Goal: Communication & Community: Answer question/provide support

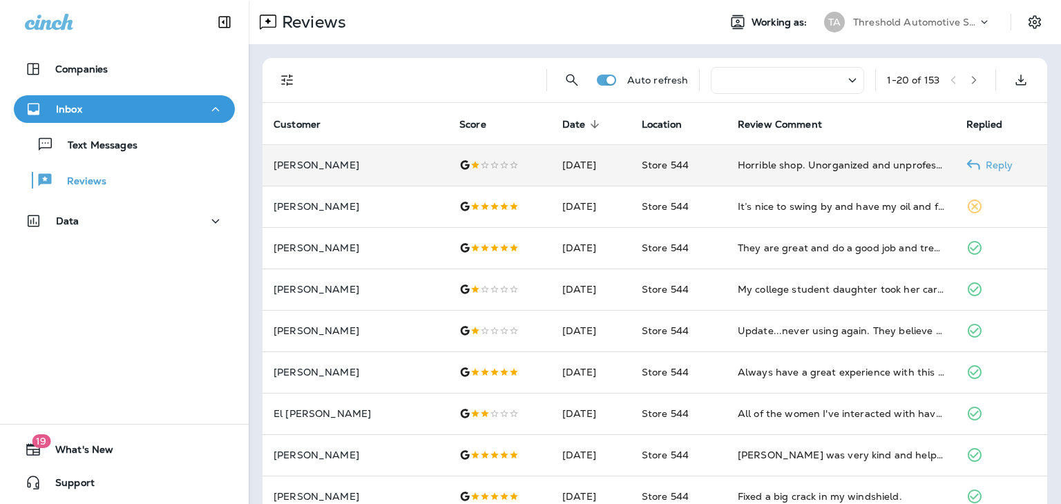
click at [976, 161] on icon at bounding box center [974, 165] width 14 height 14
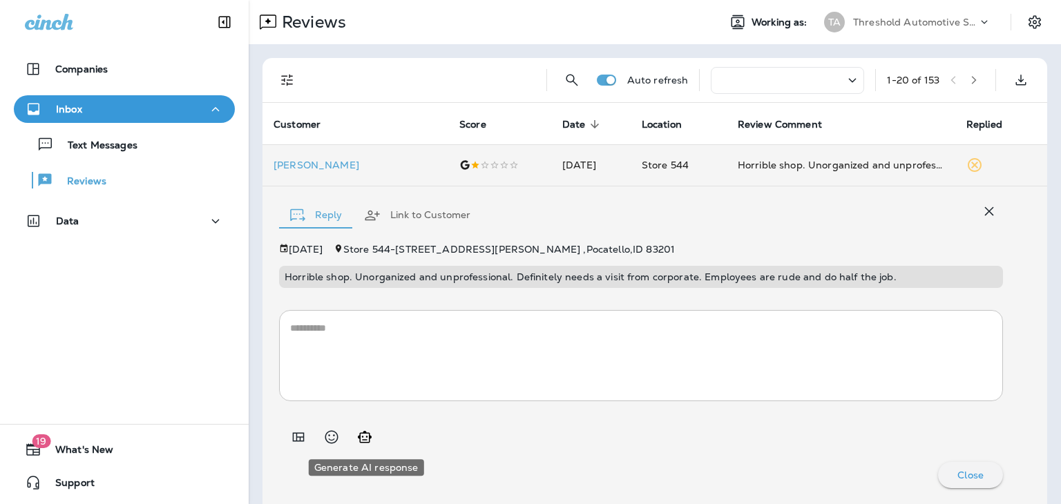
click at [368, 437] on icon "Generate AI response" at bounding box center [365, 437] width 17 height 17
click at [379, 354] on textarea at bounding box center [641, 355] width 702 height 69
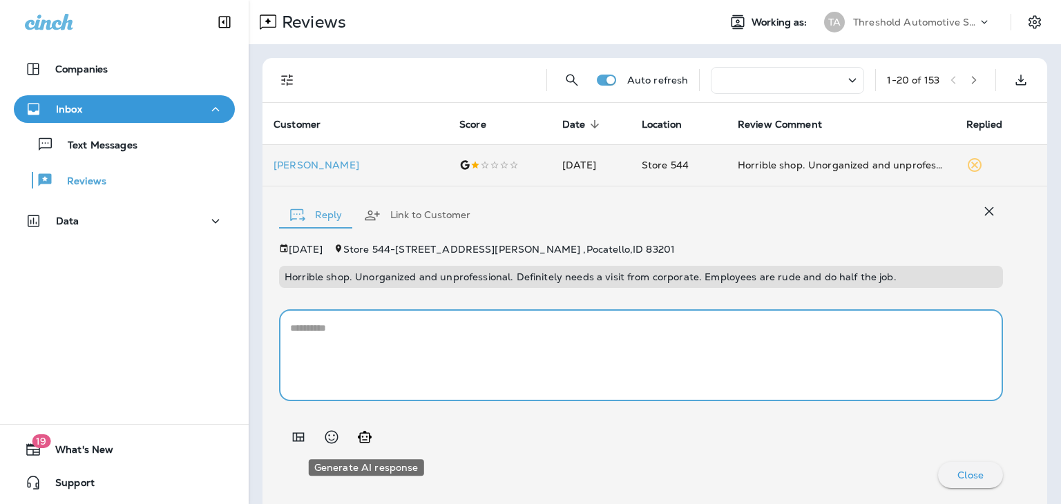
click at [365, 448] on button "Generate AI response" at bounding box center [365, 438] width 28 height 28
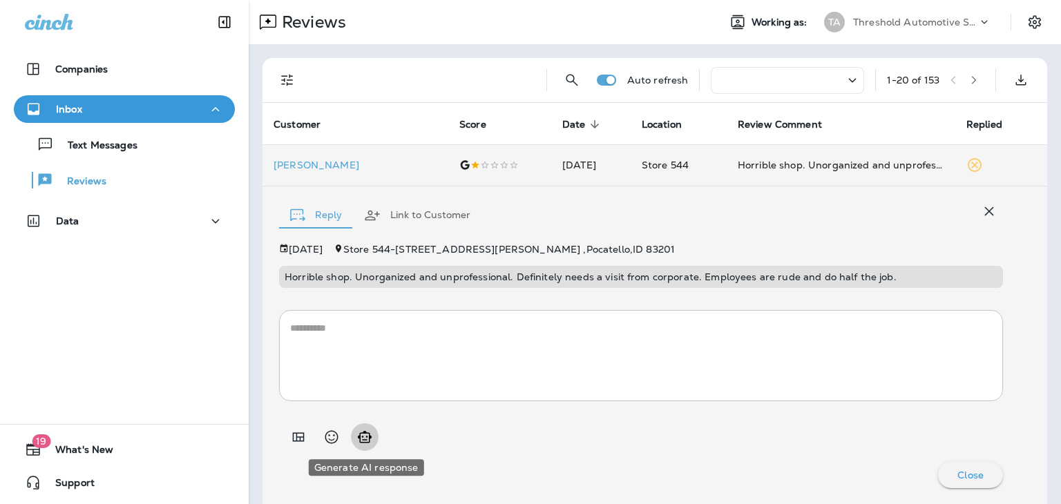
click at [365, 448] on button "Generate AI response" at bounding box center [365, 438] width 28 height 28
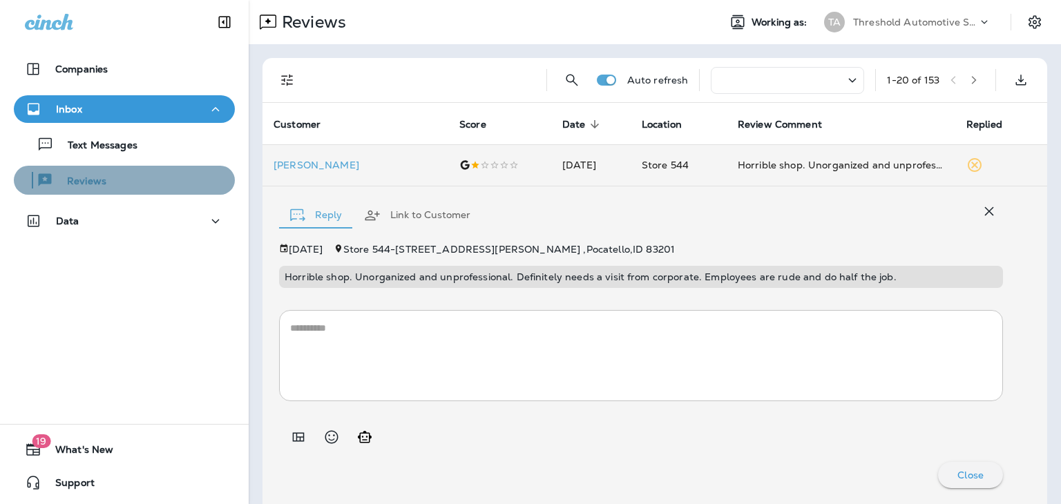
click at [149, 184] on div "Reviews" at bounding box center [124, 180] width 210 height 21
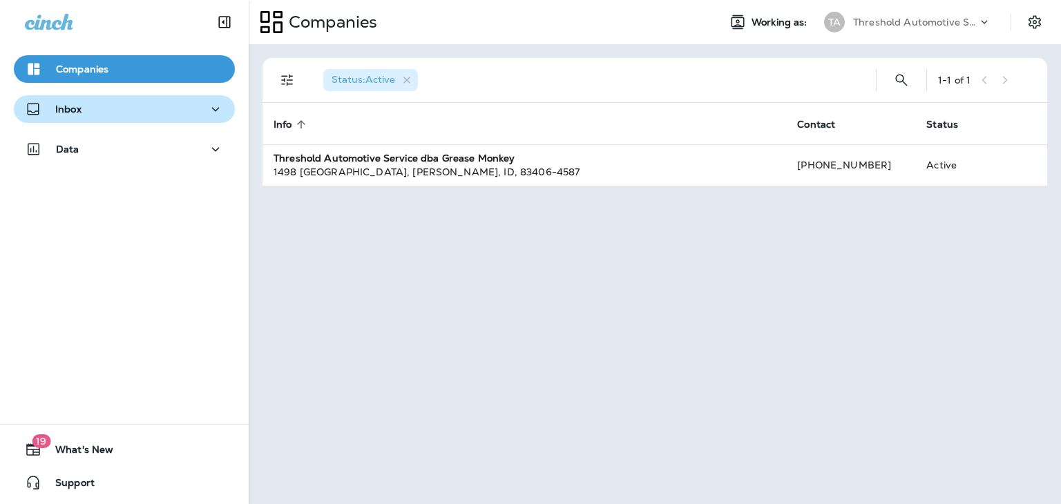
click at [139, 113] on div "Inbox" at bounding box center [124, 109] width 199 height 17
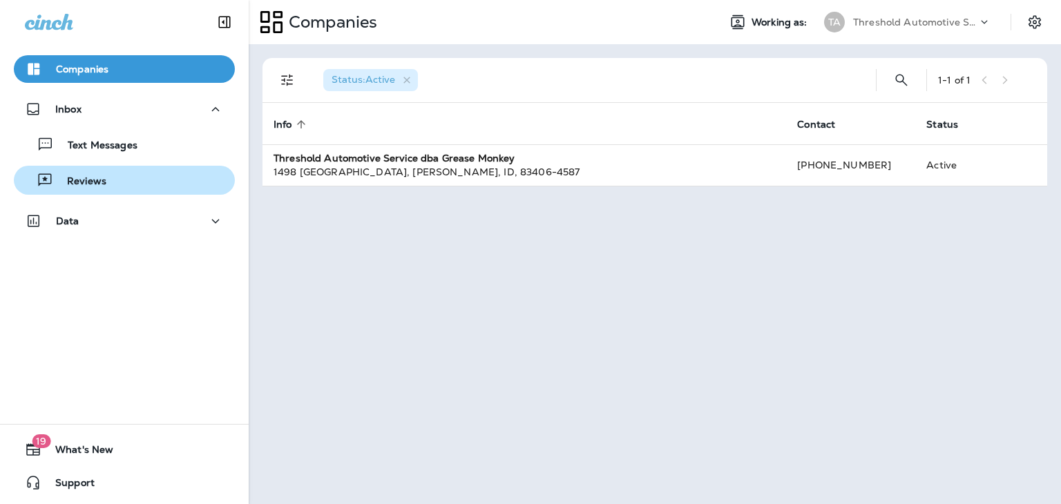
click at [138, 172] on div "Reviews" at bounding box center [124, 180] width 210 height 21
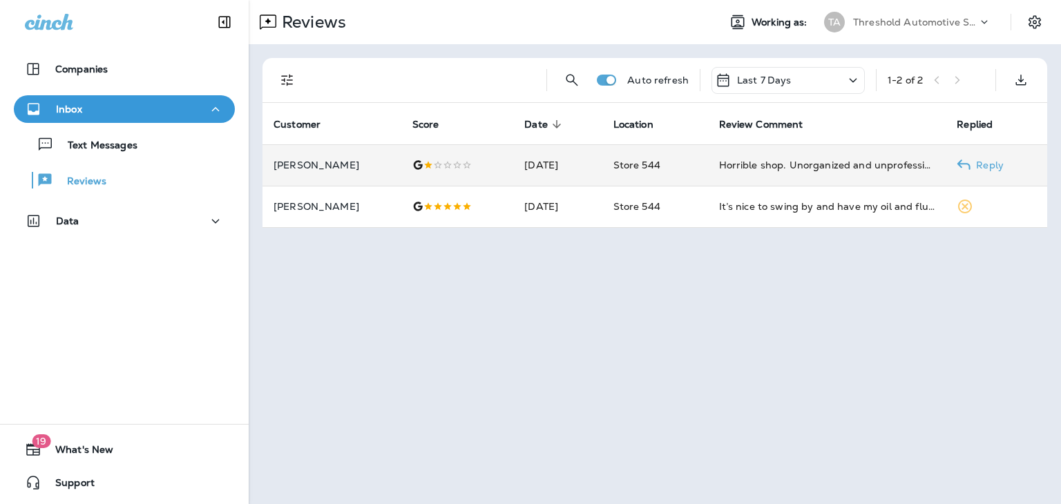
click at [980, 164] on p "Reply" at bounding box center [987, 165] width 33 height 11
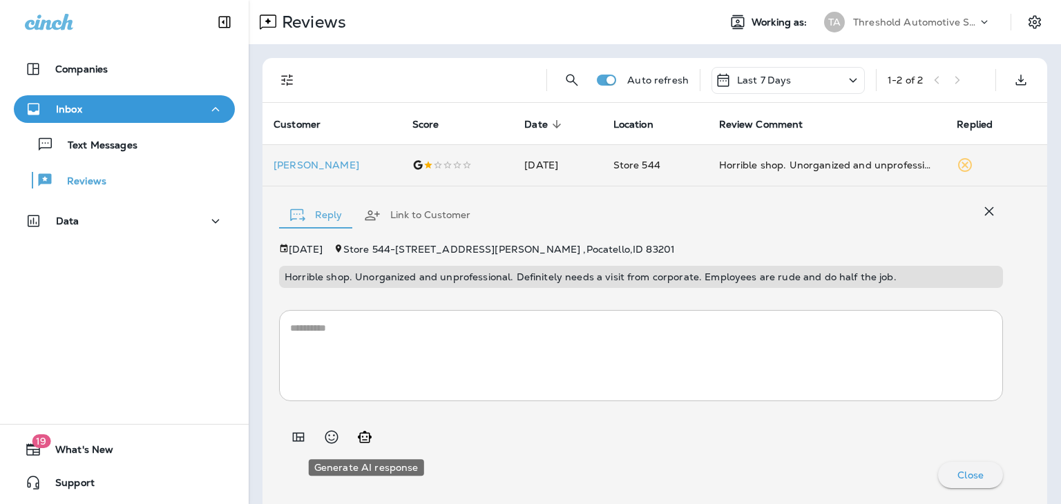
click at [365, 446] on button "Generate AI response" at bounding box center [365, 438] width 28 height 28
click at [361, 368] on textarea at bounding box center [641, 355] width 702 height 69
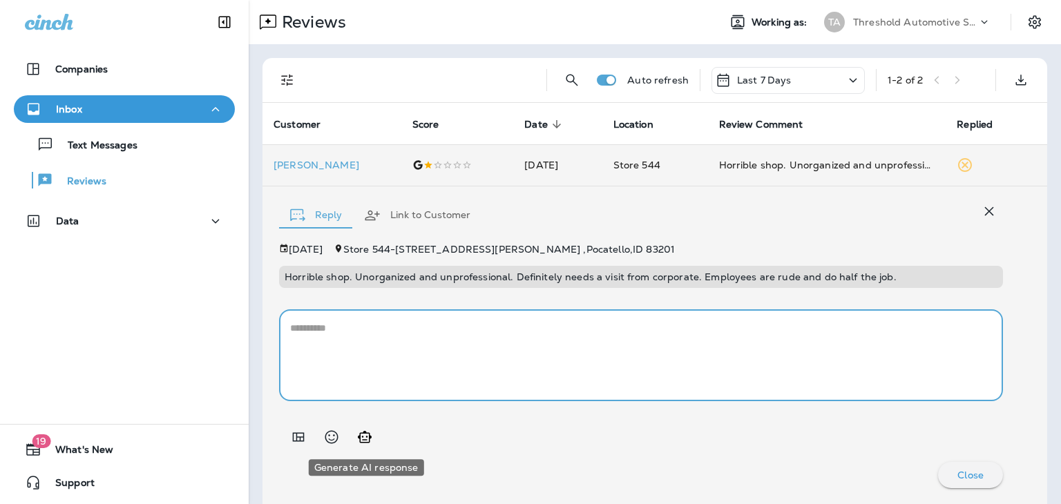
click at [370, 431] on icon "Generate AI response" at bounding box center [365, 437] width 17 height 17
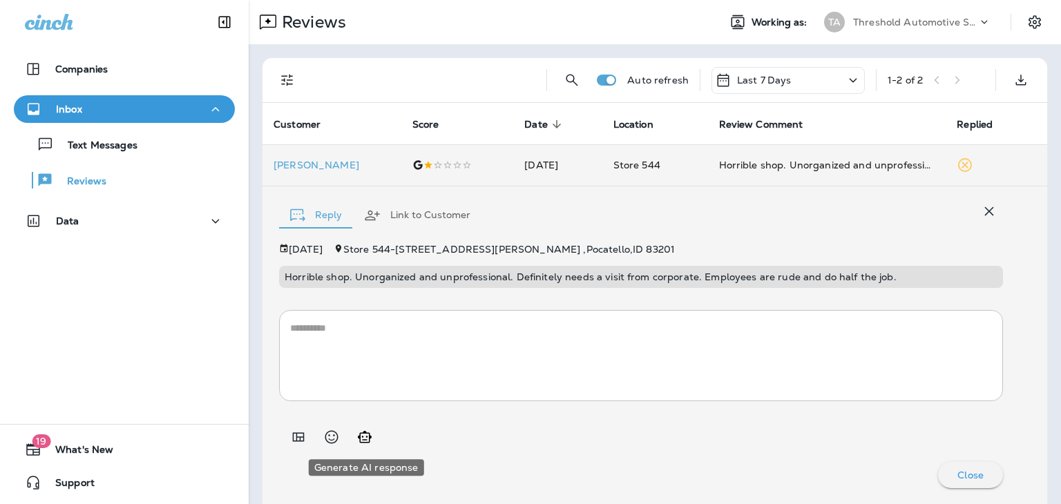
click at [370, 431] on icon "Generate AI response" at bounding box center [365, 437] width 17 height 17
